Goal: Transaction & Acquisition: Purchase product/service

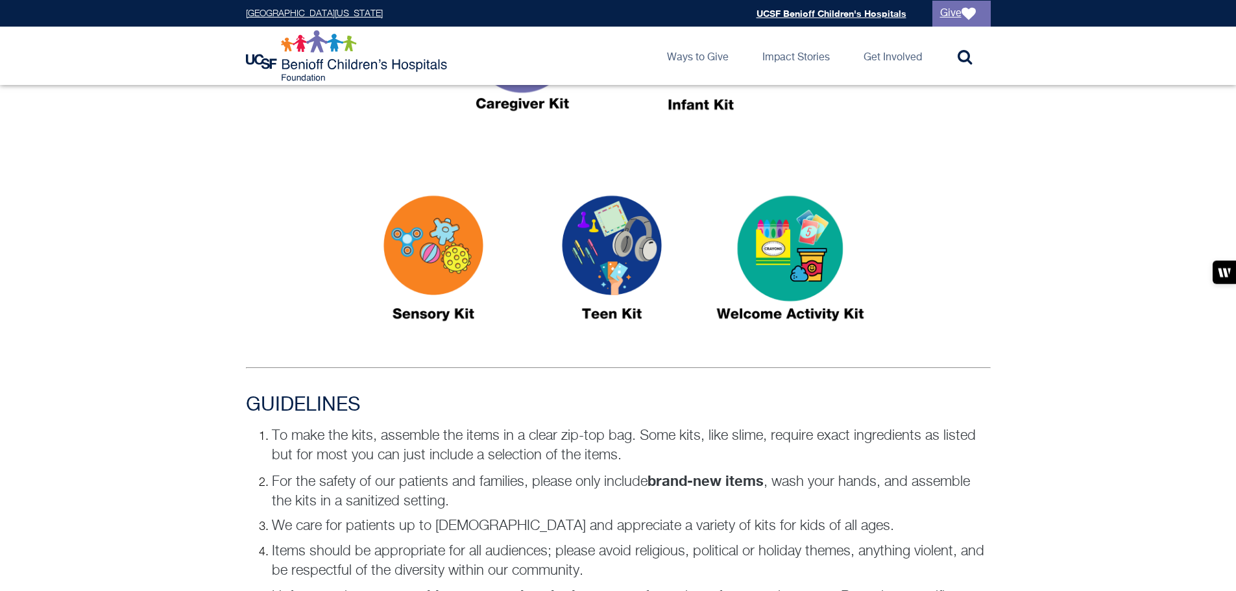
scroll to position [649, 0]
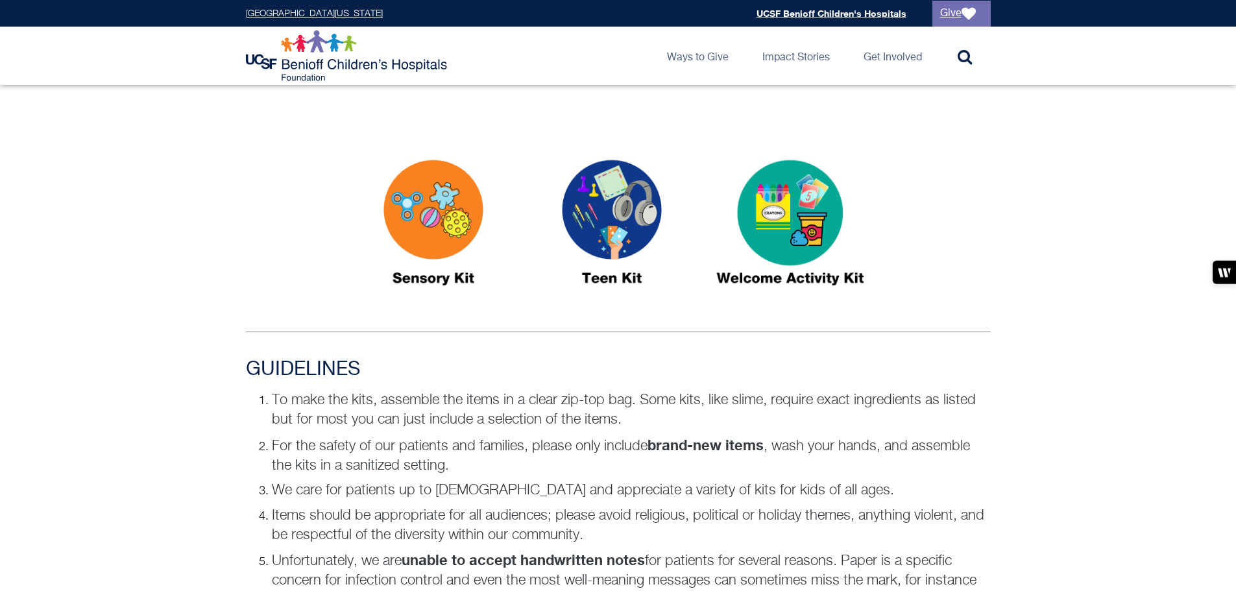
drag, startPoint x: 441, startPoint y: 227, endPoint x: 821, endPoint y: 420, distance: 425.8
click at [821, 420] on p "To make the kits, assemble the items in a clear zip-top bag. Some kits, like sl…" at bounding box center [631, 410] width 719 height 39
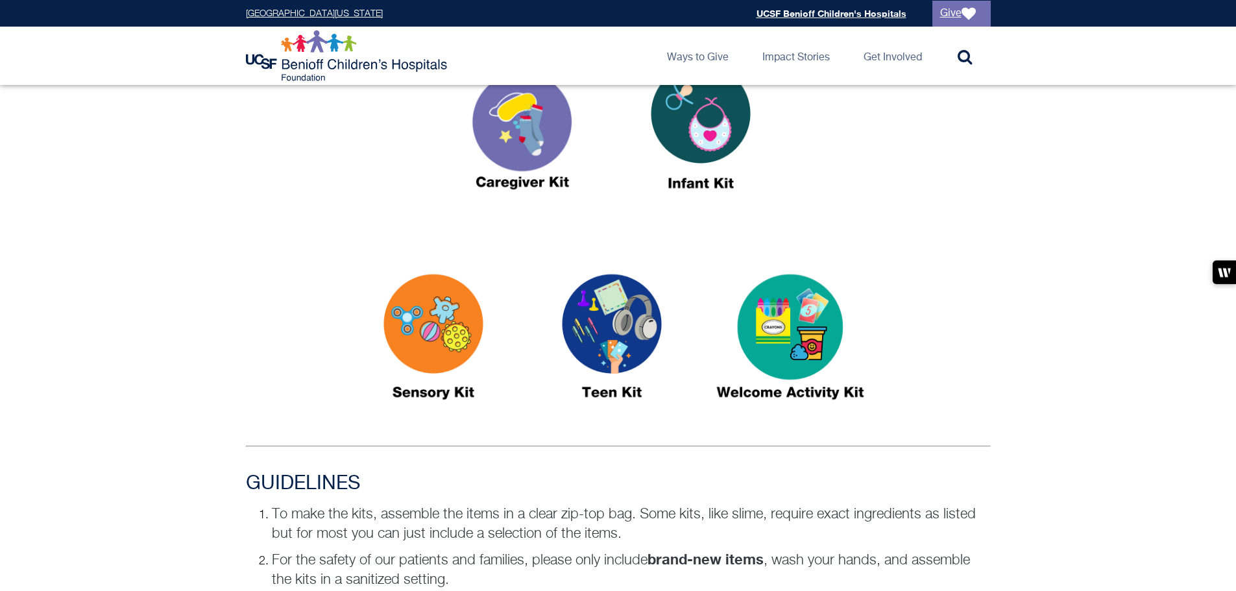
scroll to position [546, 0]
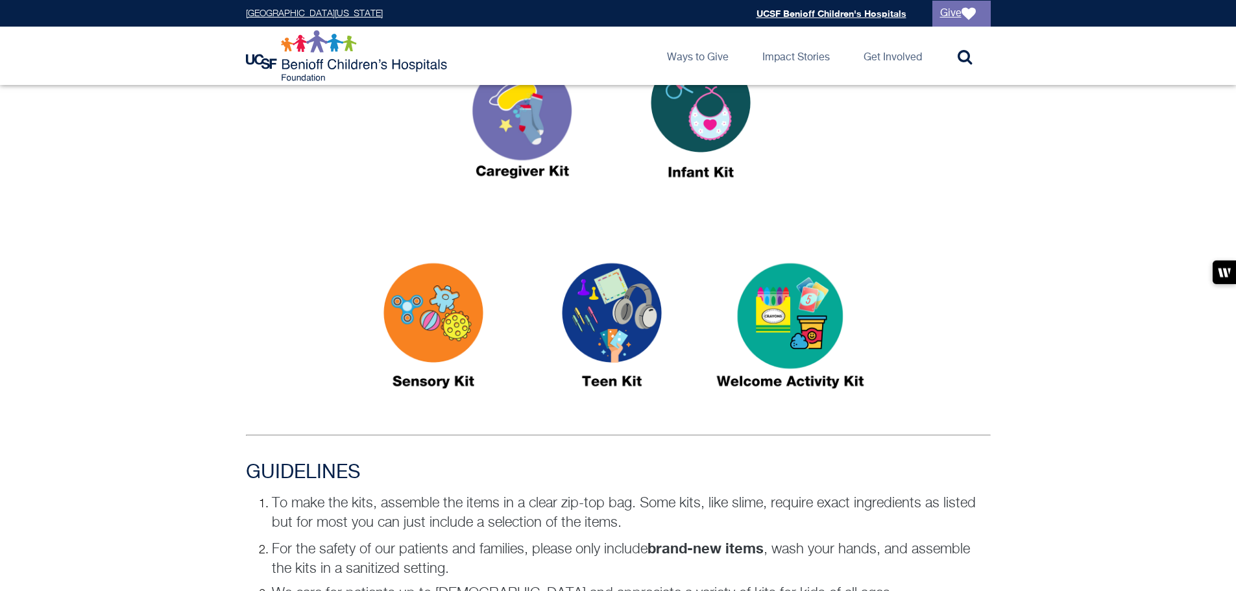
click at [455, 304] on img at bounding box center [433, 331] width 162 height 187
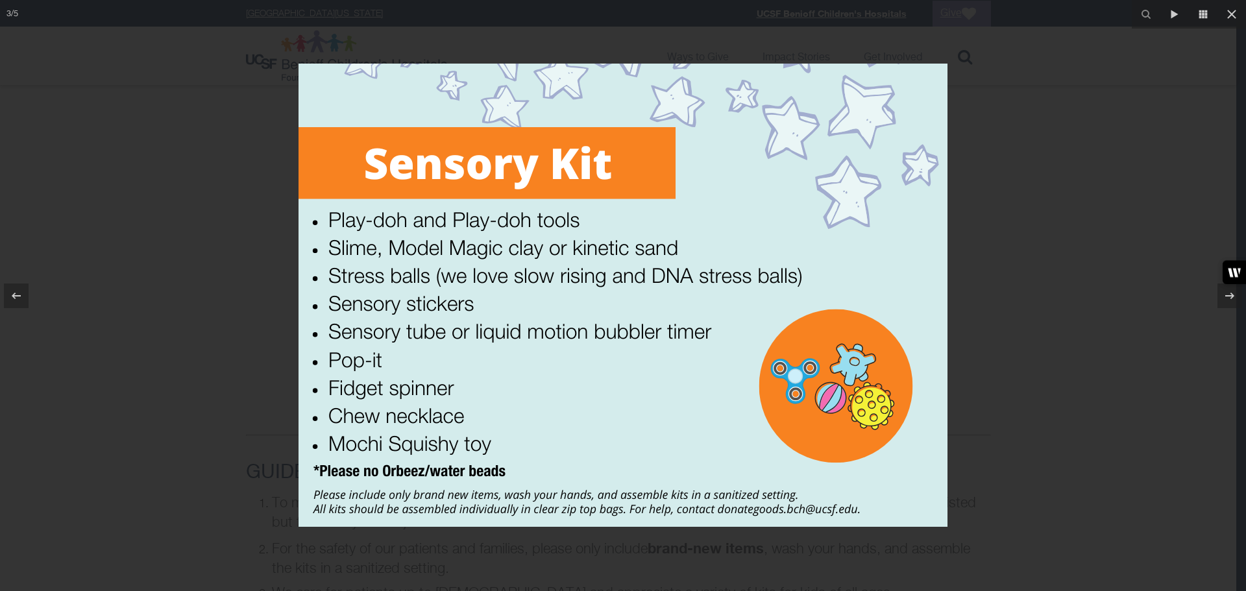
click at [1045, 346] on div at bounding box center [623, 295] width 1246 height 591
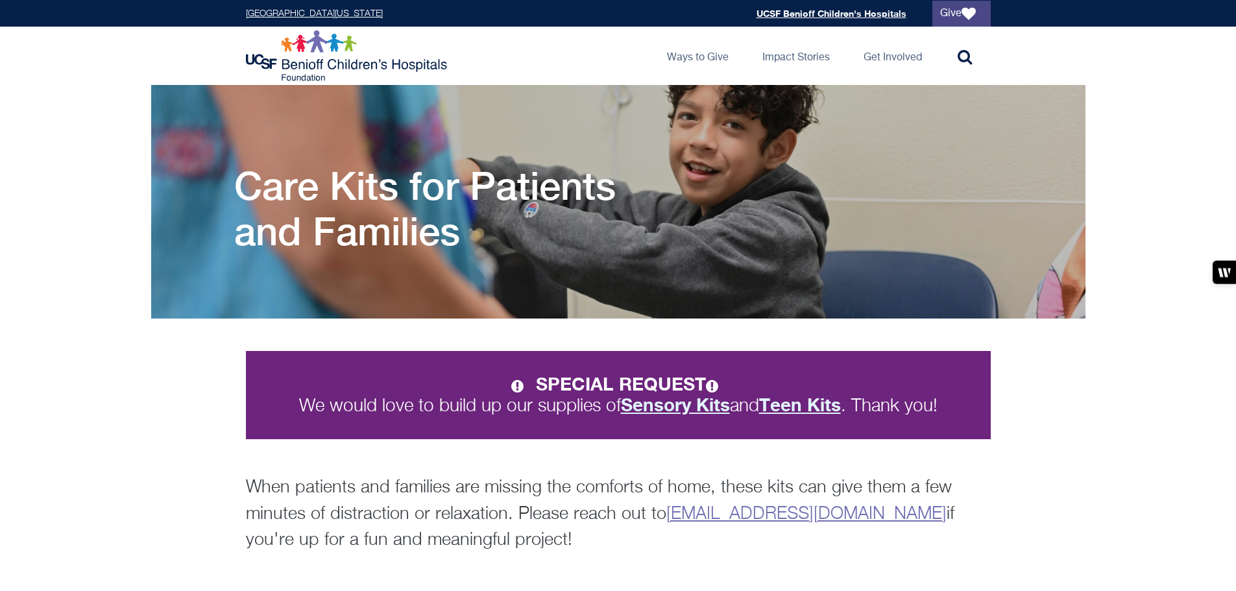
click at [960, 16] on link "Give" at bounding box center [962, 14] width 58 height 26
click at [684, 406] on strong "Sensory Kits" at bounding box center [675, 404] width 109 height 21
click at [1227, 271] on icon "writer-side-panel-button" at bounding box center [1224, 272] width 11 height 8
